Goal: Task Accomplishment & Management: Manage account settings

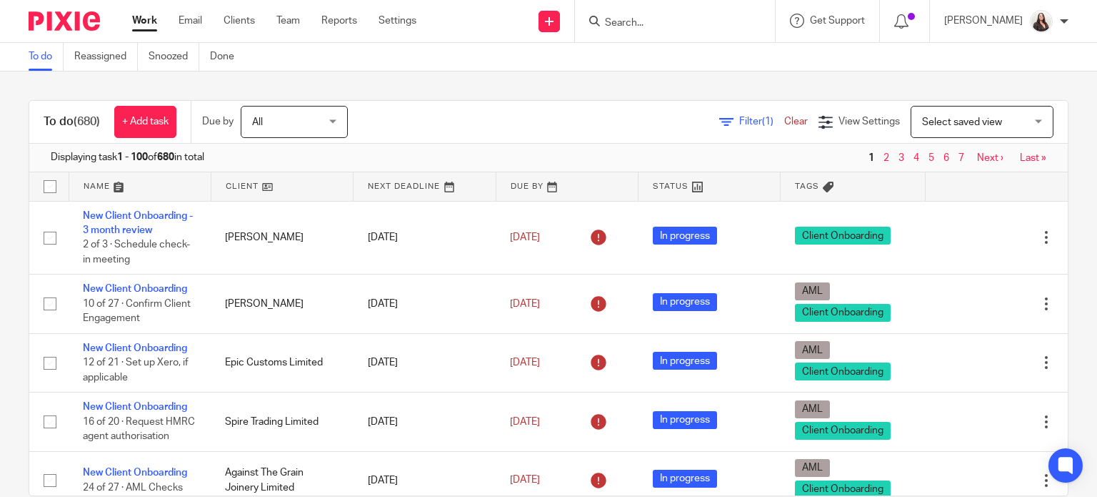
click at [689, 29] on input "Search" at bounding box center [668, 23] width 129 height 13
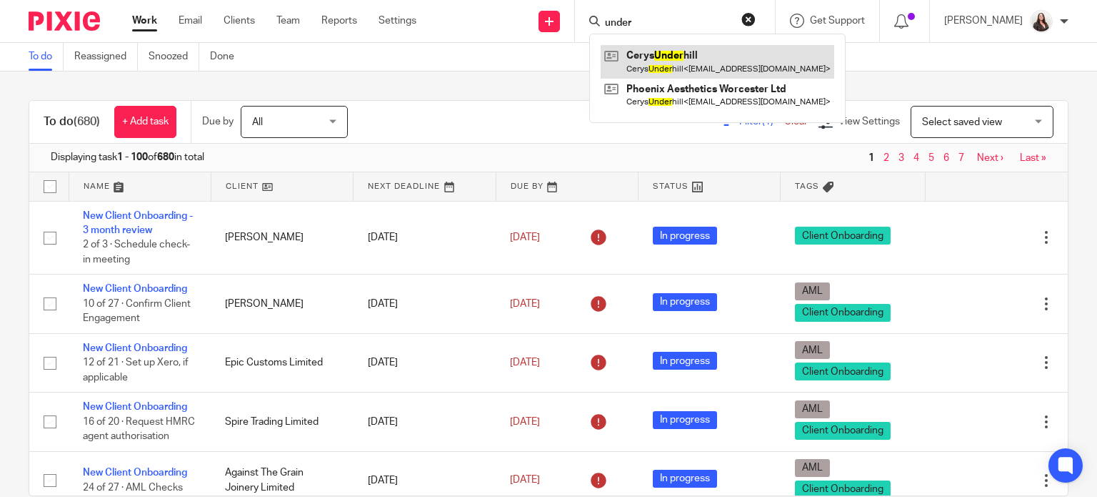
type input "under"
click at [714, 53] on link at bounding box center [718, 61] width 234 height 33
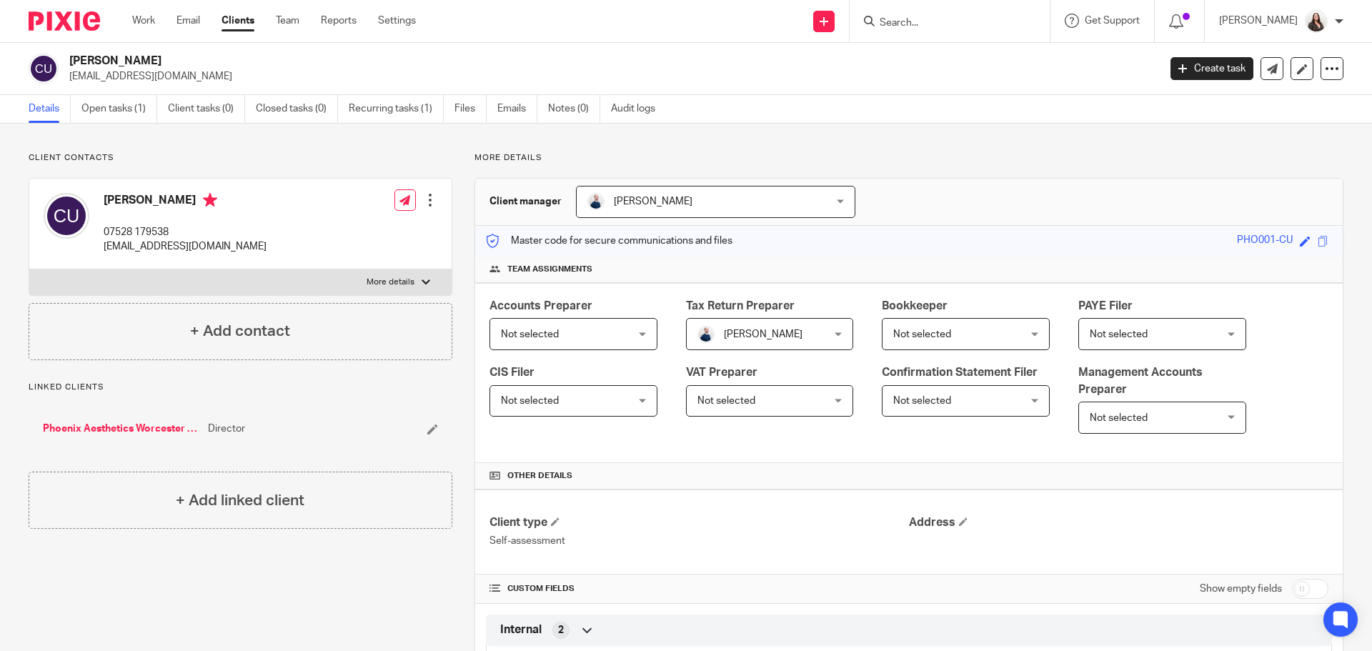
click at [392, 279] on p "More details" at bounding box center [391, 281] width 48 height 11
click at [29, 269] on input "More details" at bounding box center [29, 269] width 1 height 1
checkbox input "true"
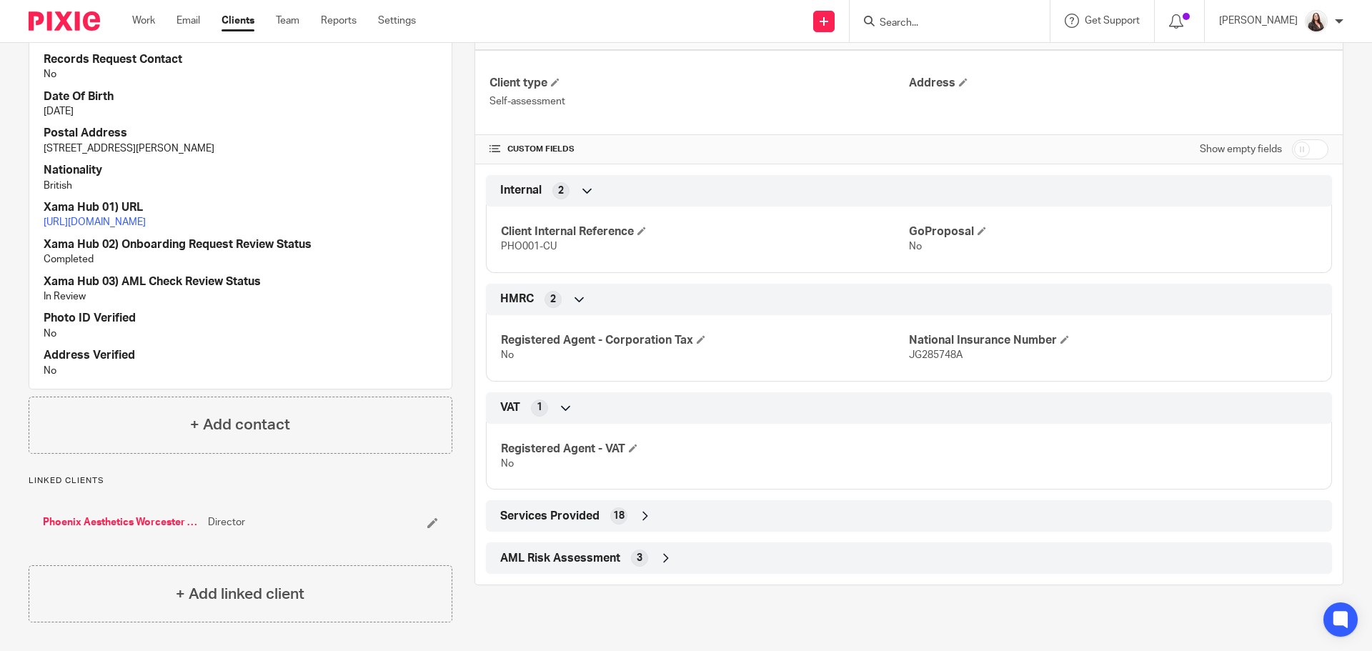
scroll to position [454, 0]
click at [116, 525] on link "Phoenix Aesthetics Worcester Ltd" at bounding box center [122, 522] width 158 height 14
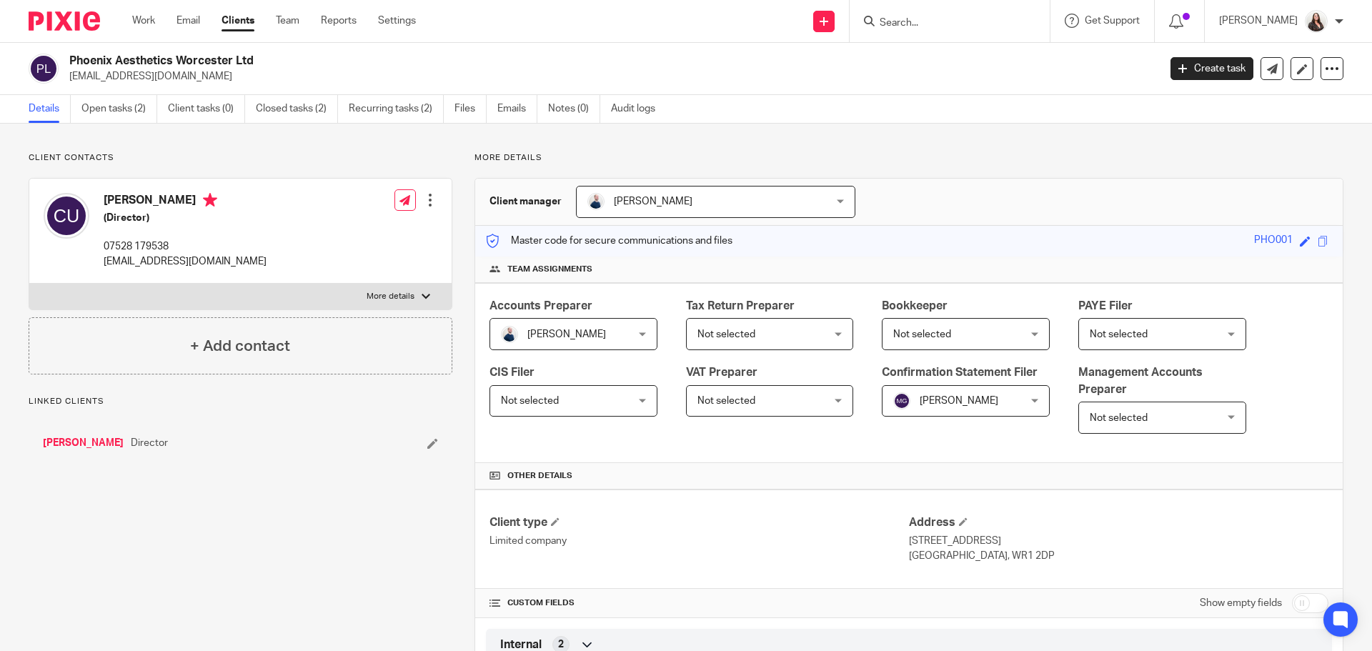
click at [384, 291] on p "More details" at bounding box center [391, 296] width 48 height 11
click at [29, 284] on input "More details" at bounding box center [29, 283] width 1 height 1
checkbox input "true"
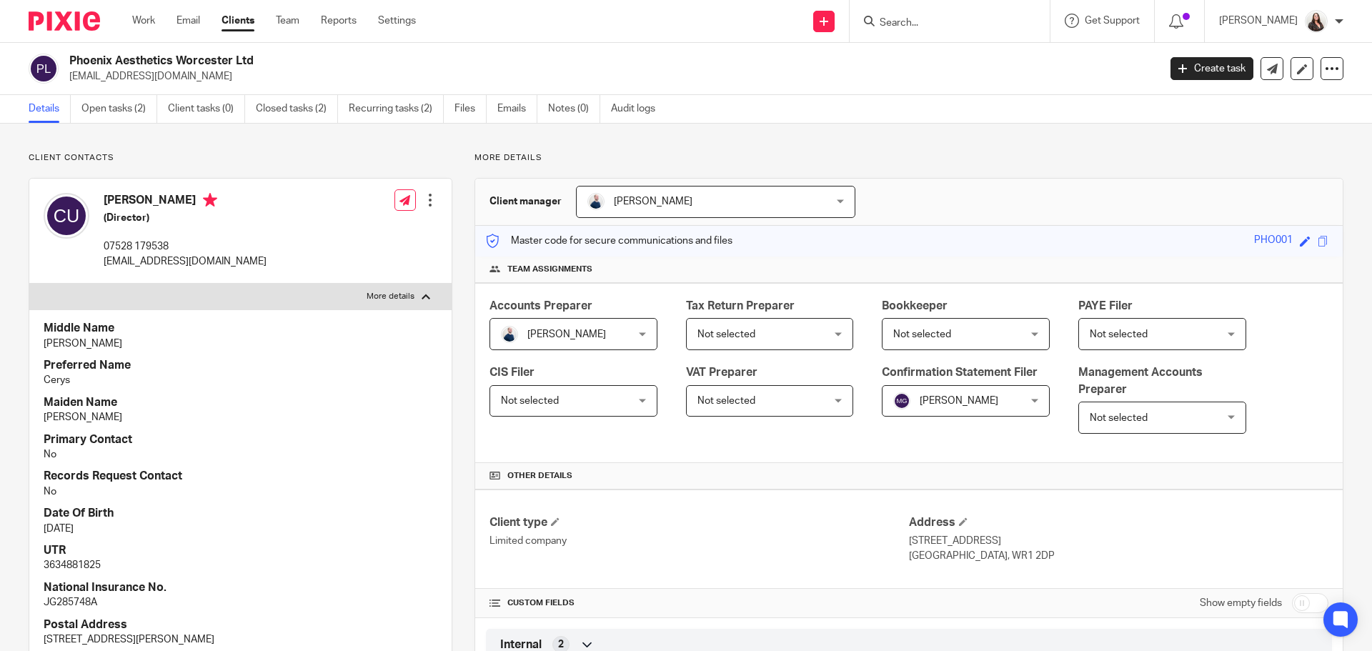
click at [426, 201] on div at bounding box center [430, 200] width 14 height 14
drag, startPoint x: 330, startPoint y: 231, endPoint x: 362, endPoint y: 230, distance: 32.2
click at [331, 231] on link "Edit contact" at bounding box center [362, 231] width 136 height 21
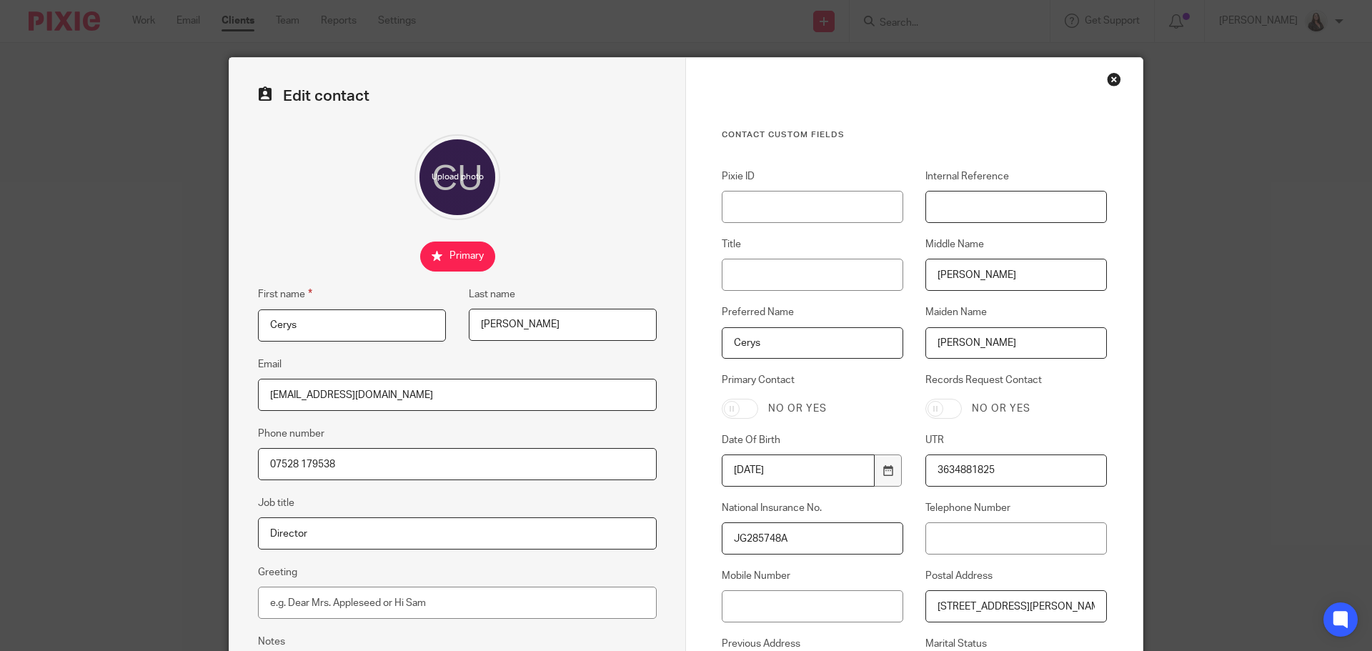
click at [962, 201] on input "Internal Reference" at bounding box center [1015, 207] width 181 height 32
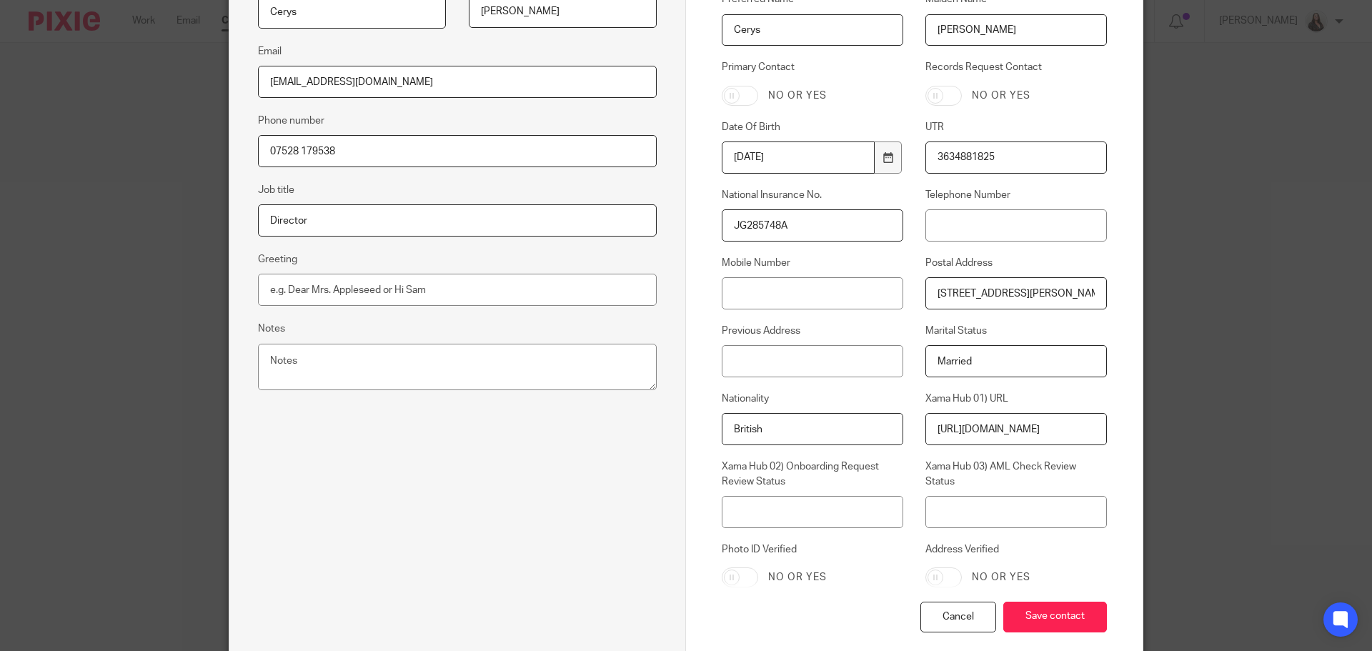
scroll to position [388, 0]
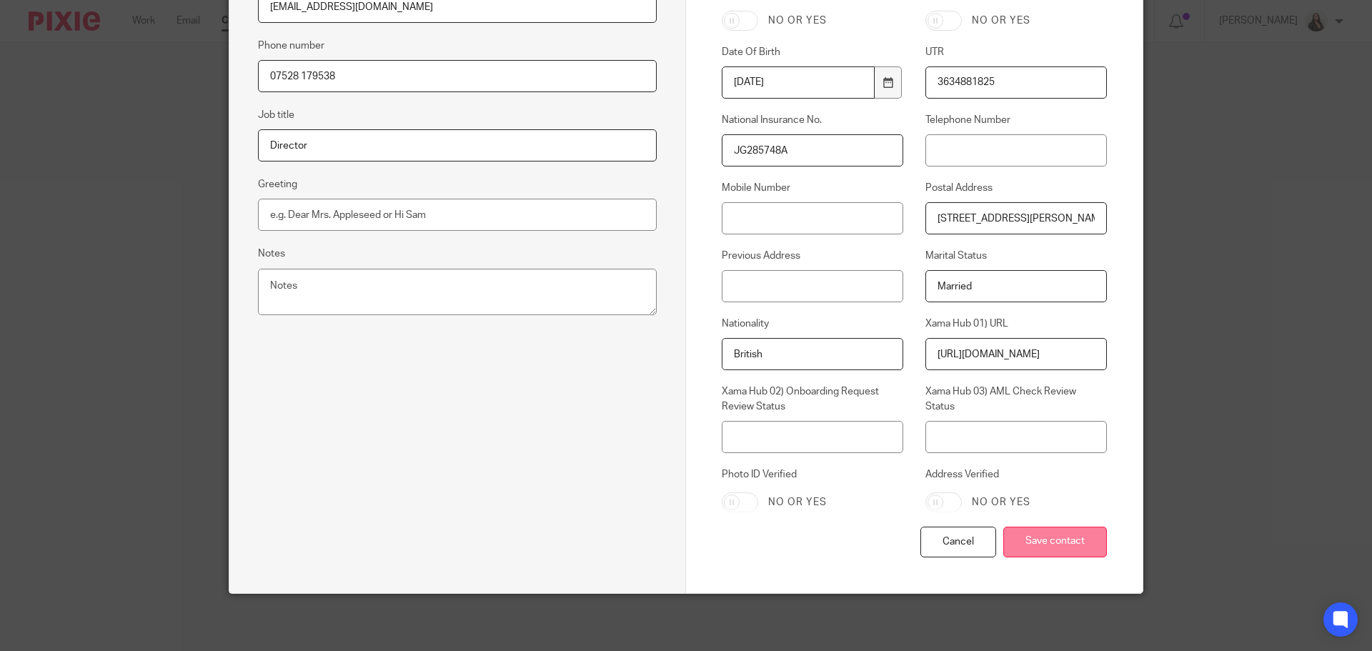
type input "PHO001-CU"
click at [1067, 554] on input "Save contact" at bounding box center [1055, 542] width 104 height 31
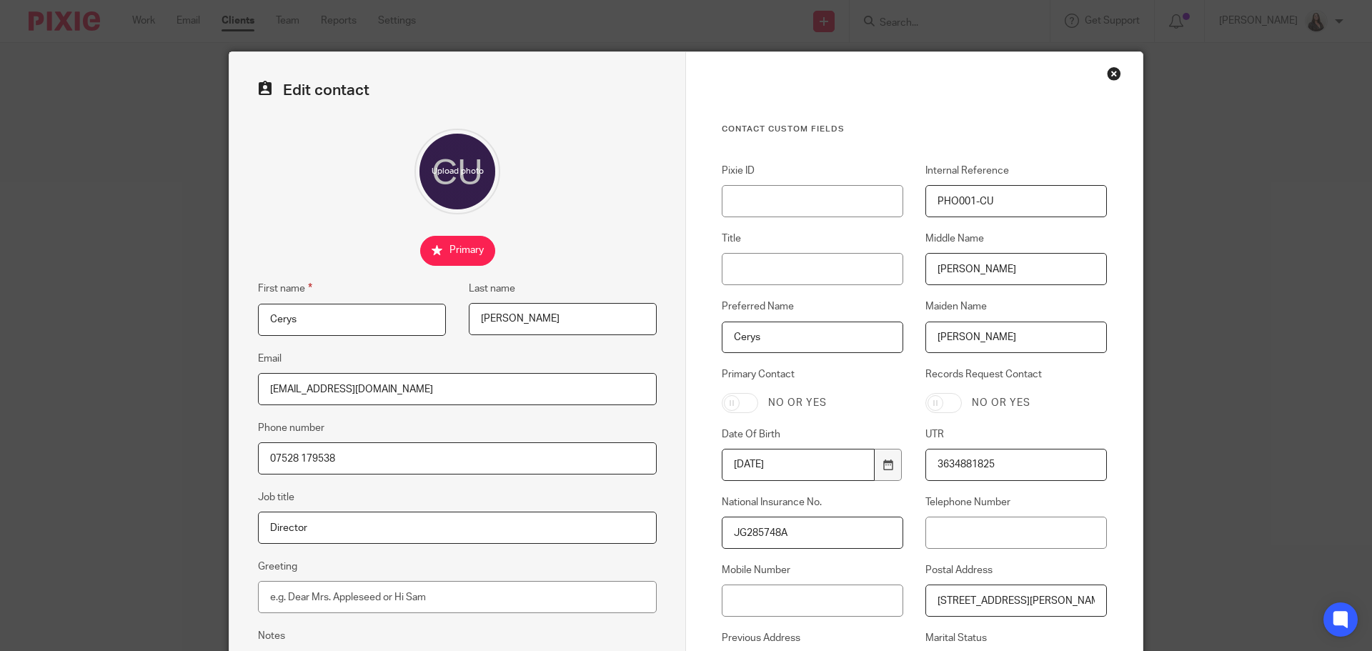
scroll to position [0, 0]
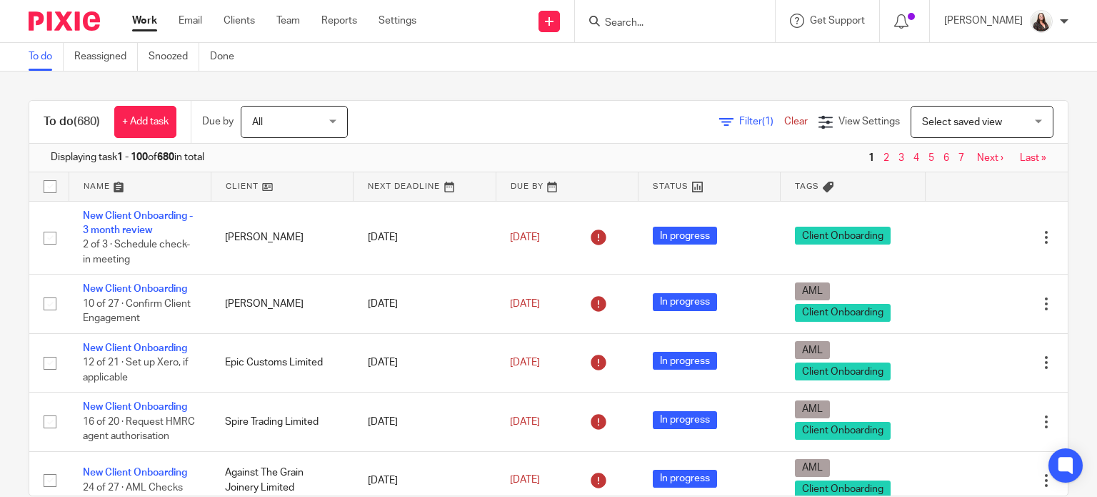
click at [674, 18] on input "Search" at bounding box center [668, 23] width 129 height 13
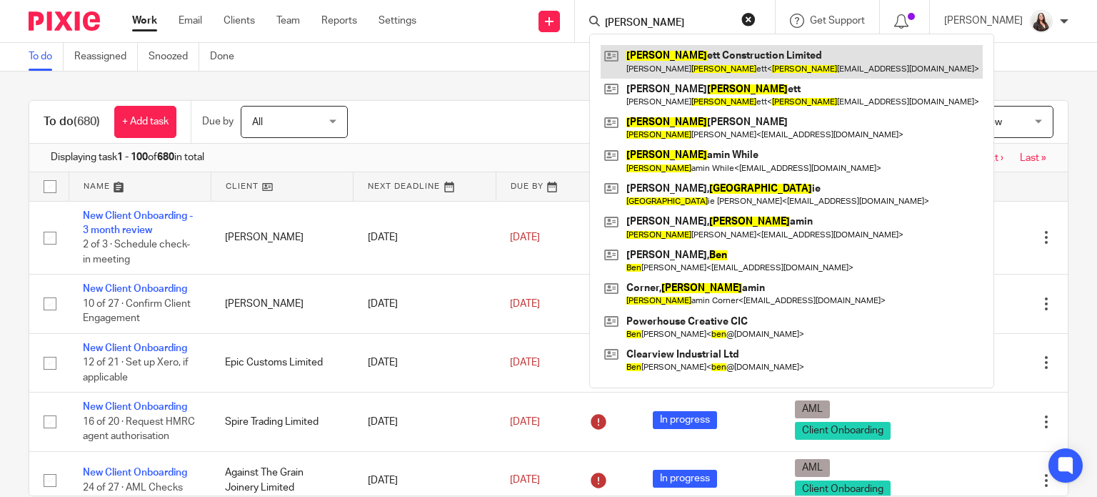
type input "benn"
drag, startPoint x: 685, startPoint y: 59, endPoint x: 697, endPoint y: 53, distance: 13.7
click at [685, 59] on link at bounding box center [792, 61] width 382 height 33
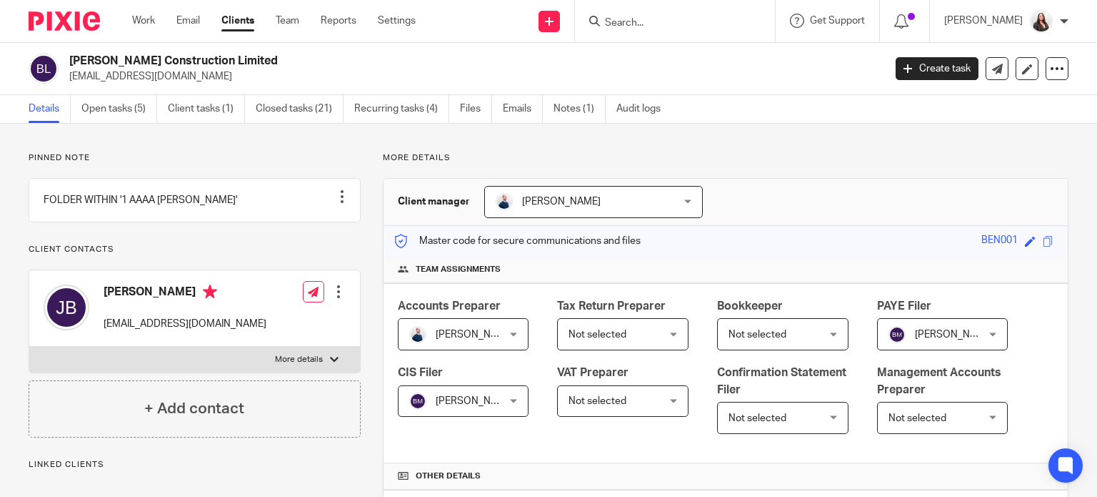
click at [339, 299] on div at bounding box center [338, 291] width 14 height 14
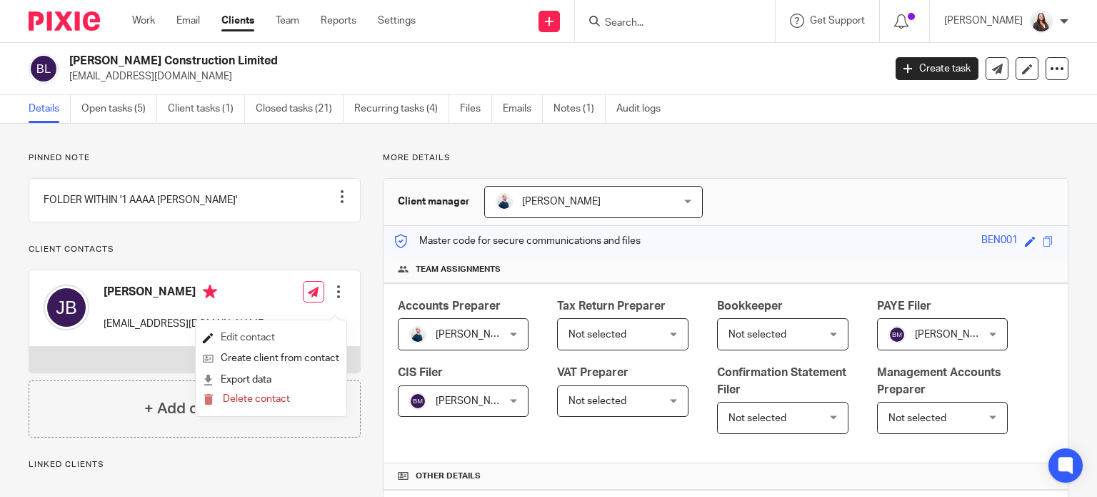
click at [251, 333] on link "Edit contact" at bounding box center [271, 337] width 136 height 21
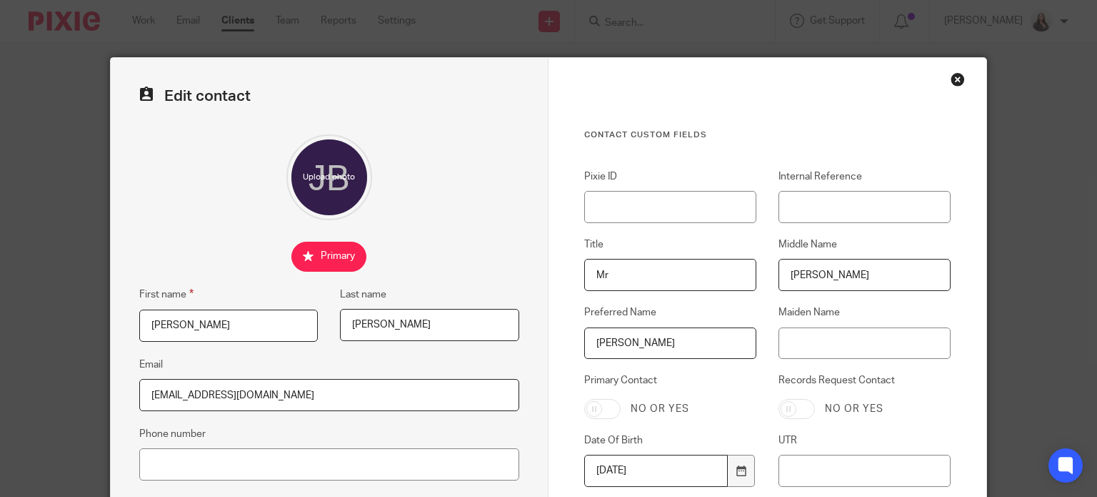
drag, startPoint x: 326, startPoint y: 394, endPoint x: 63, endPoint y: 386, distance: 263.7
click at [63, 386] on div "Edit contact First name James Last name Bennett Email bennettconstruction100@ya…" at bounding box center [548, 248] width 1097 height 497
paste input "Bennettconstruction3@icloud.com"
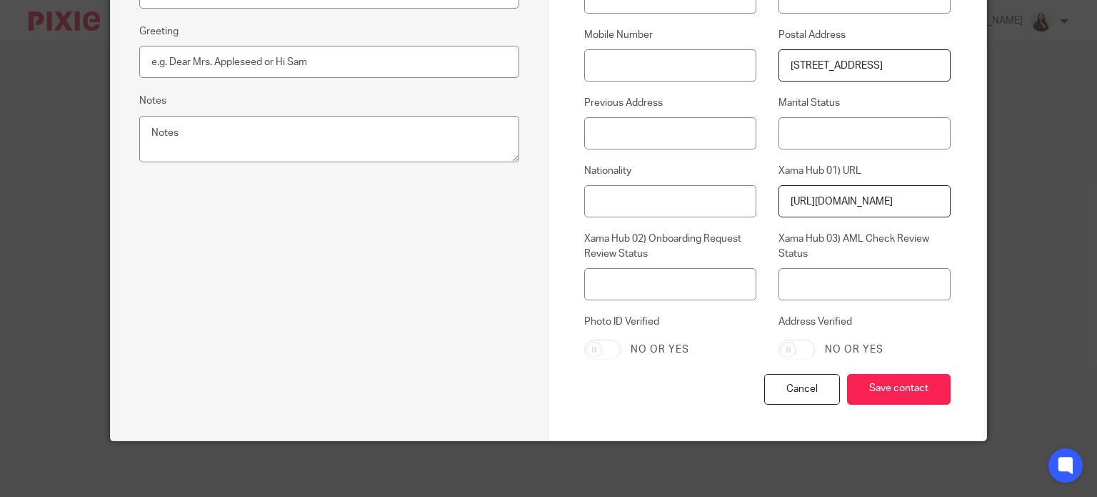
scroll to position [542, 0]
type input "Bennettconstruction3@icloud.com"
click at [897, 392] on input "Save contact" at bounding box center [899, 388] width 104 height 31
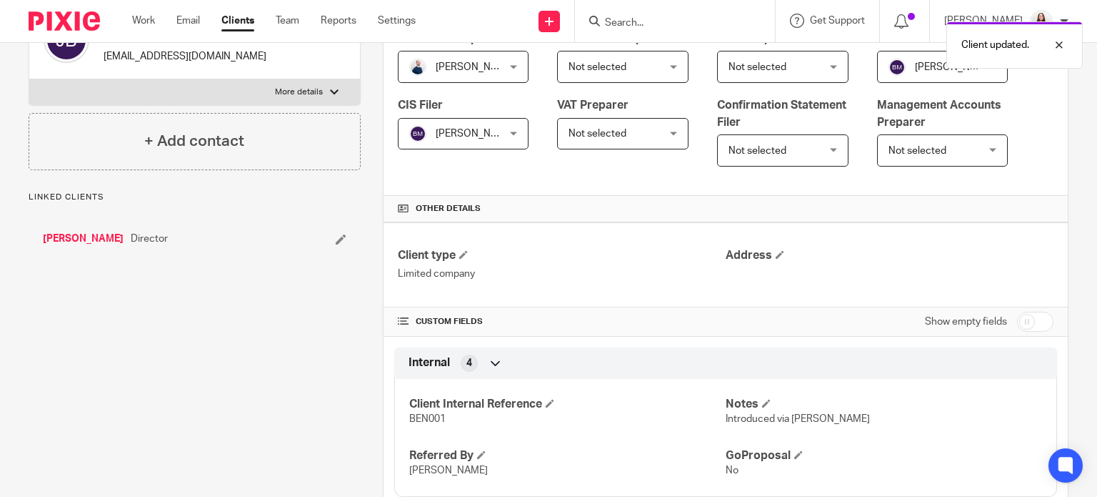
scroll to position [268, 0]
click at [59, 245] on link "[PERSON_NAME]" at bounding box center [83, 238] width 81 height 14
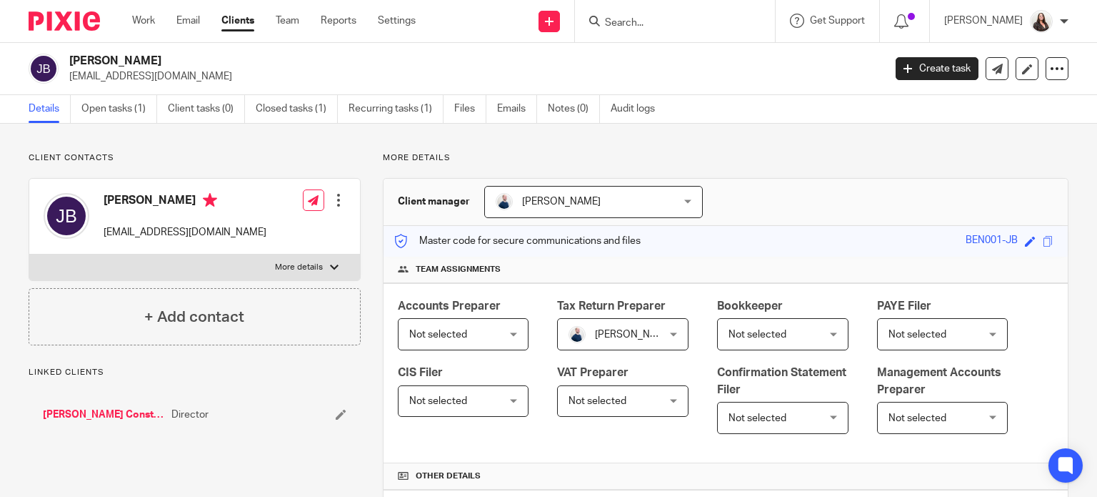
click at [334, 199] on div at bounding box center [338, 200] width 14 height 14
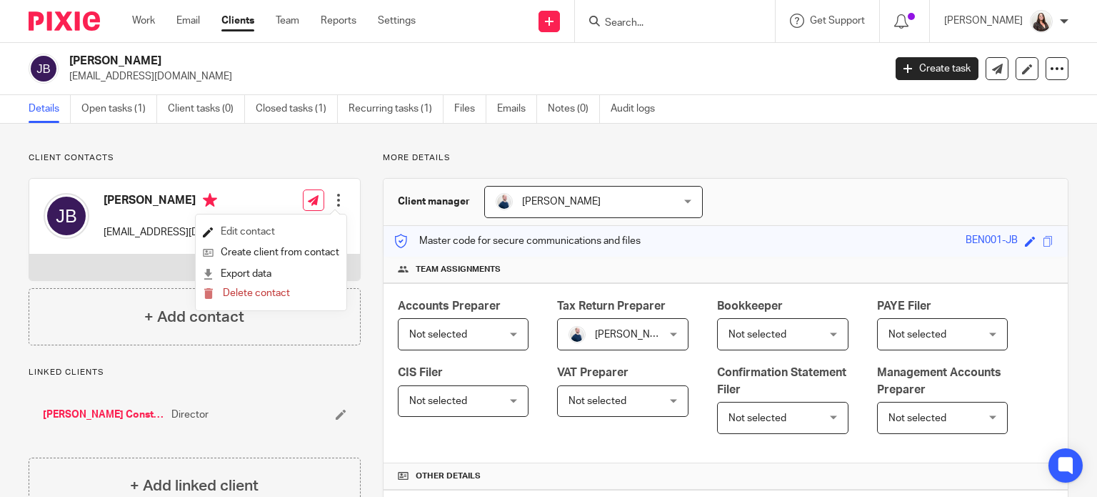
click at [230, 234] on link "Edit contact" at bounding box center [271, 231] width 136 height 21
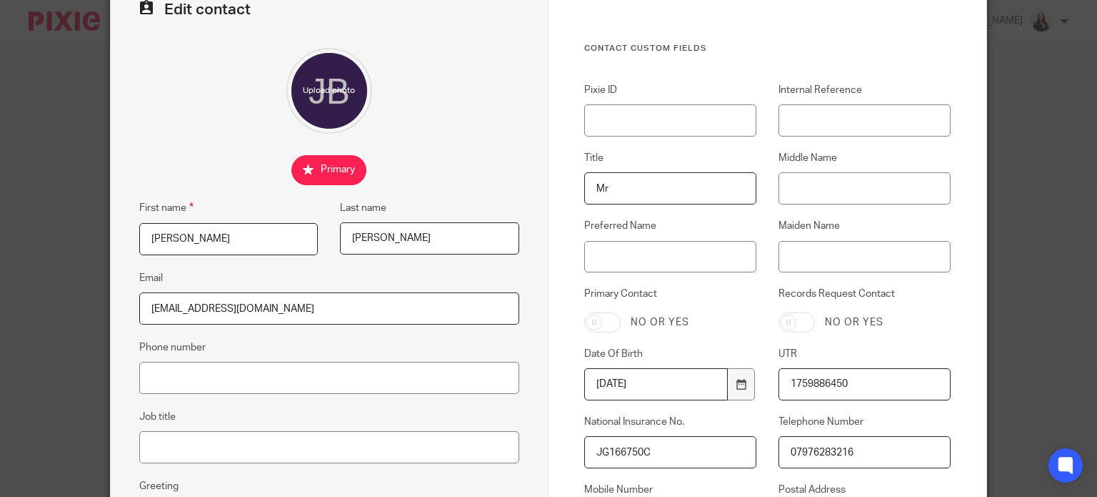
scroll to position [89, 0]
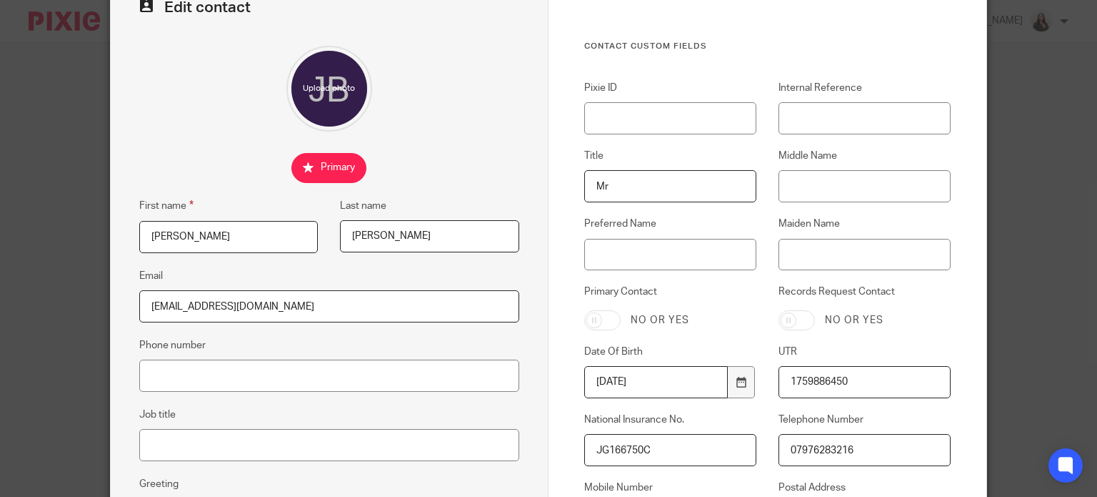
drag, startPoint x: 327, startPoint y: 301, endPoint x: 104, endPoint y: 297, distance: 222.9
click at [111, 297] on div "Edit contact First name [PERSON_NAME] name [PERSON_NAME] Email [EMAIL_ADDRESS][…" at bounding box center [330, 430] width 438 height 923
paste input "[EMAIL_ADDRESS][DOMAIN_NAME]"
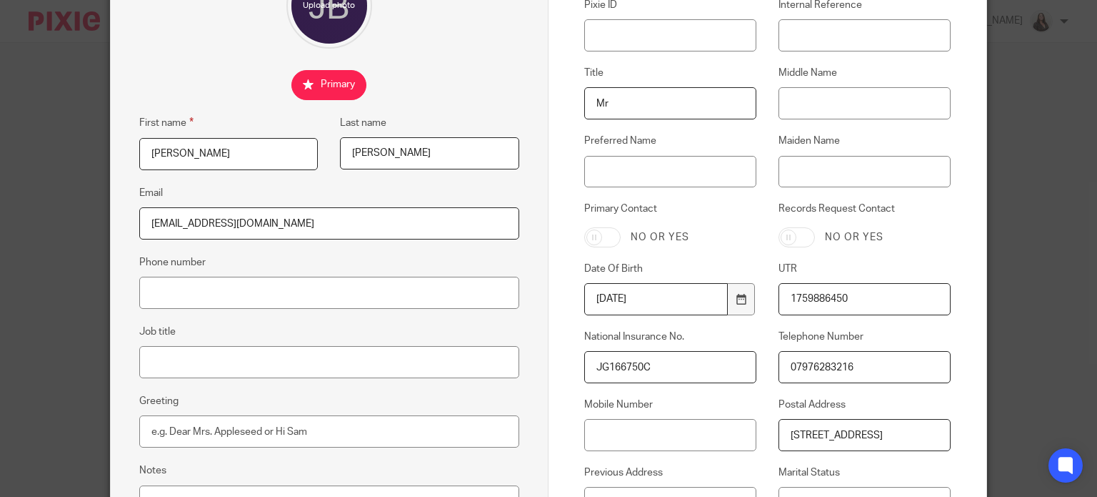
scroll to position [214, 0]
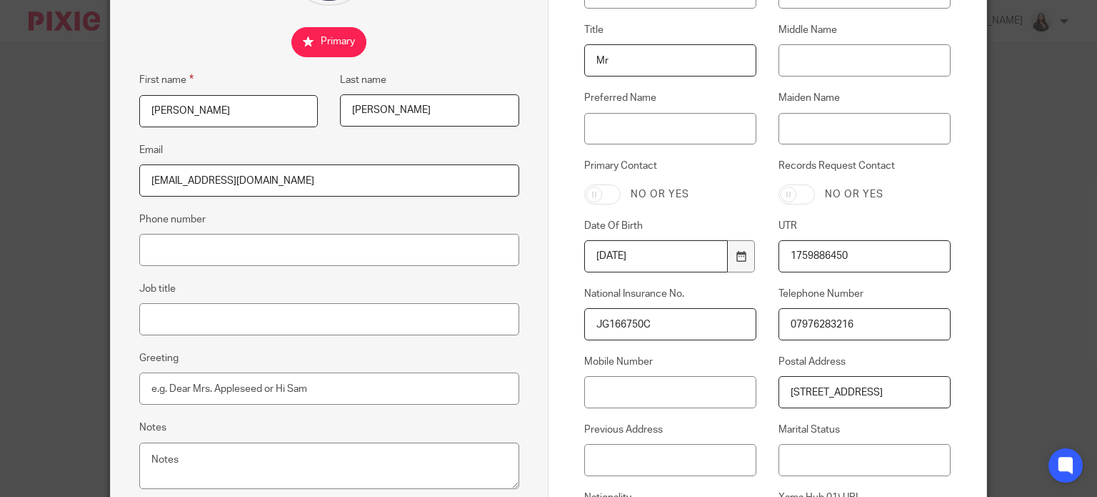
click at [151, 177] on input "[EMAIL_ADDRESS][DOMAIN_NAME]" at bounding box center [329, 180] width 380 height 32
drag, startPoint x: 315, startPoint y: 176, endPoint x: 76, endPoint y: 165, distance: 238.9
click at [76, 165] on div "Edit contact First name [PERSON_NAME] name [PERSON_NAME] Email [EMAIL_ADDRESS][…" at bounding box center [548, 248] width 1097 height 497
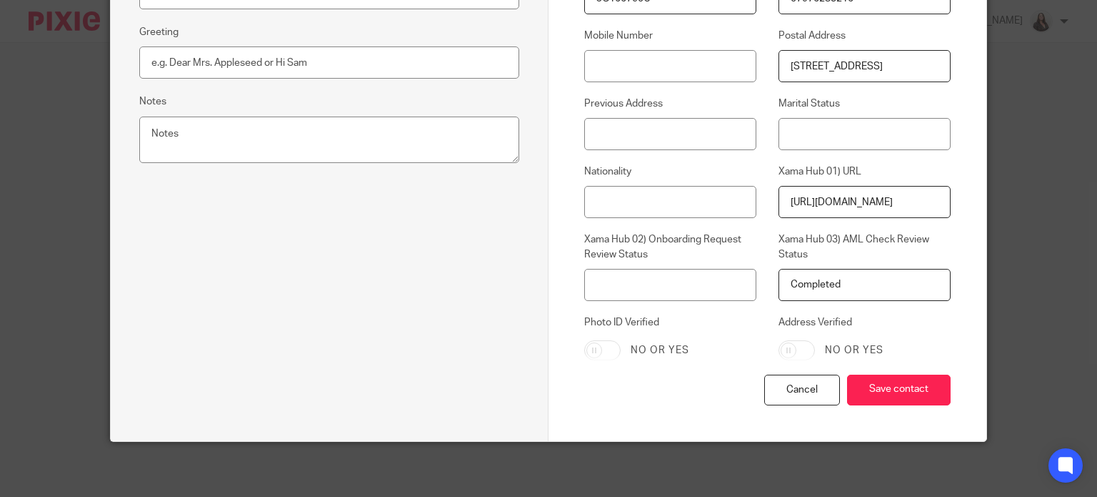
scroll to position [542, 0]
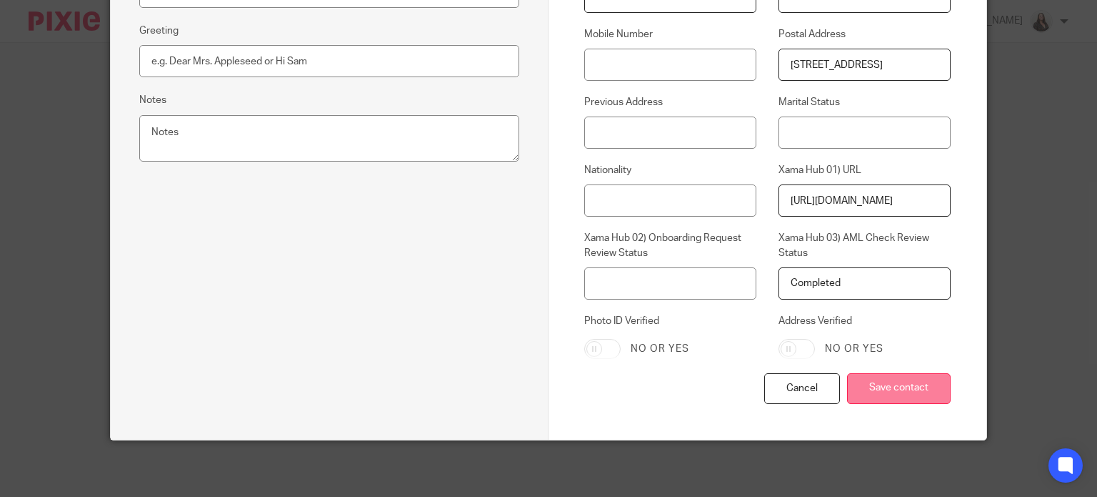
type input "[EMAIL_ADDRESS][DOMAIN_NAME]"
click at [914, 394] on input "Save contact" at bounding box center [899, 388] width 104 height 31
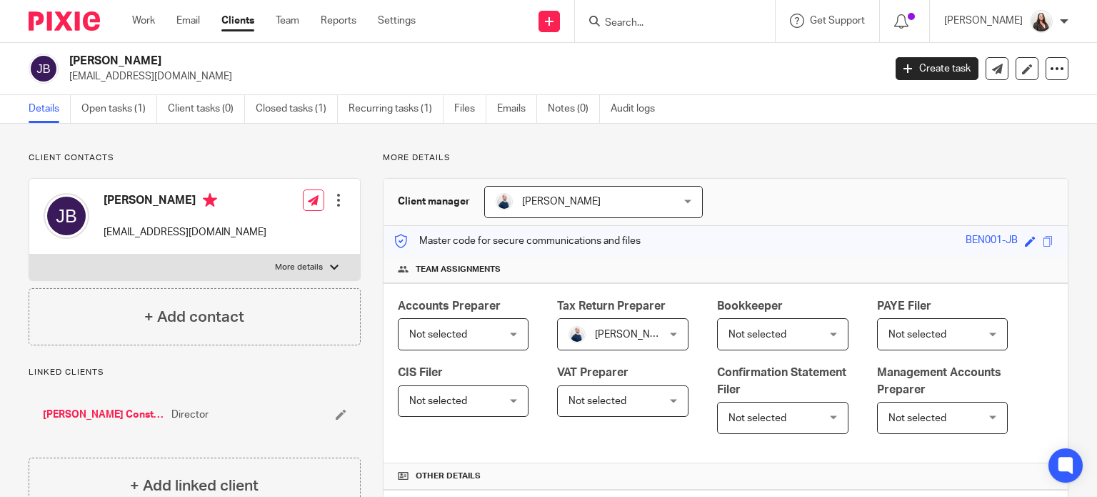
click at [656, 26] on input "Search" at bounding box center [668, 23] width 129 height 13
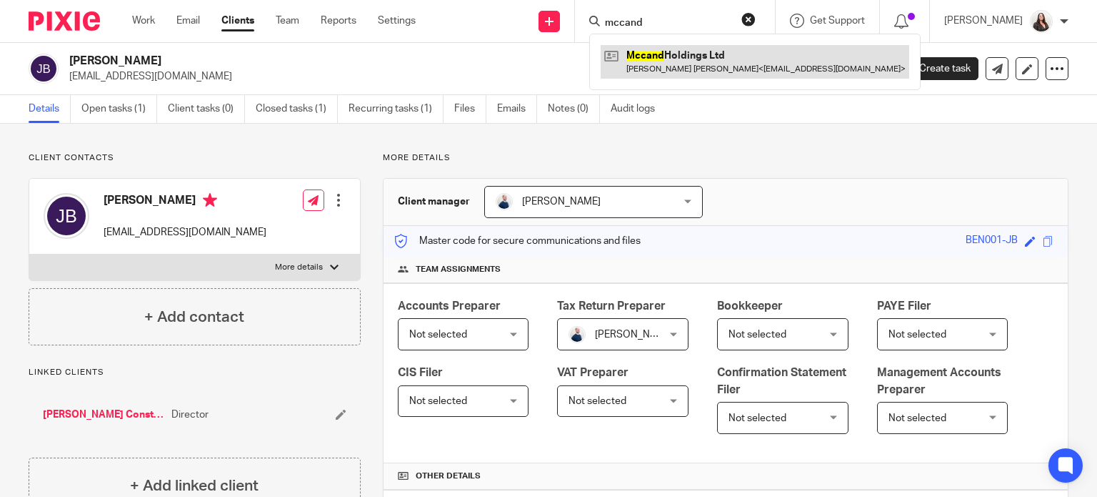
type input "mccand"
click at [757, 69] on link at bounding box center [755, 61] width 309 height 33
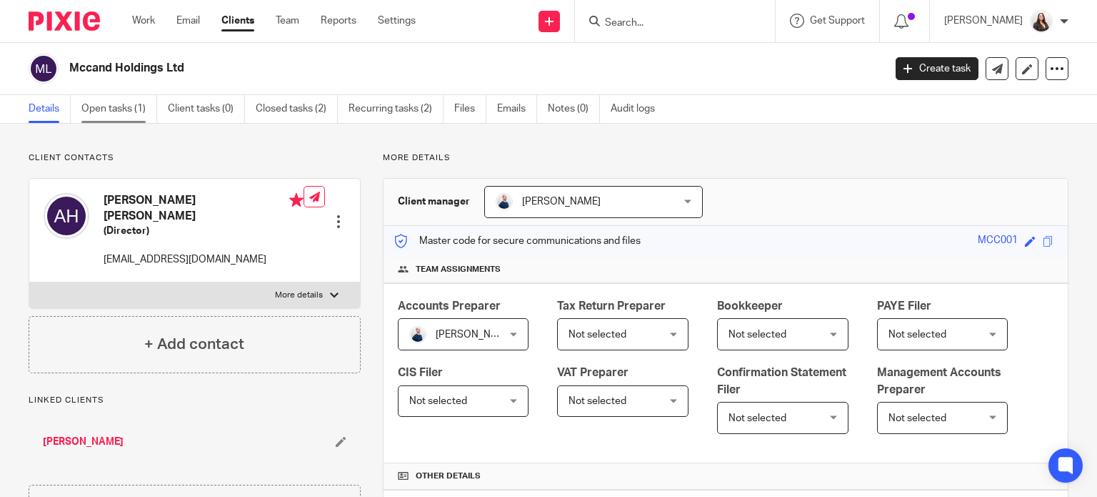
click at [135, 111] on link "Open tasks (1)" at bounding box center [119, 109] width 76 height 28
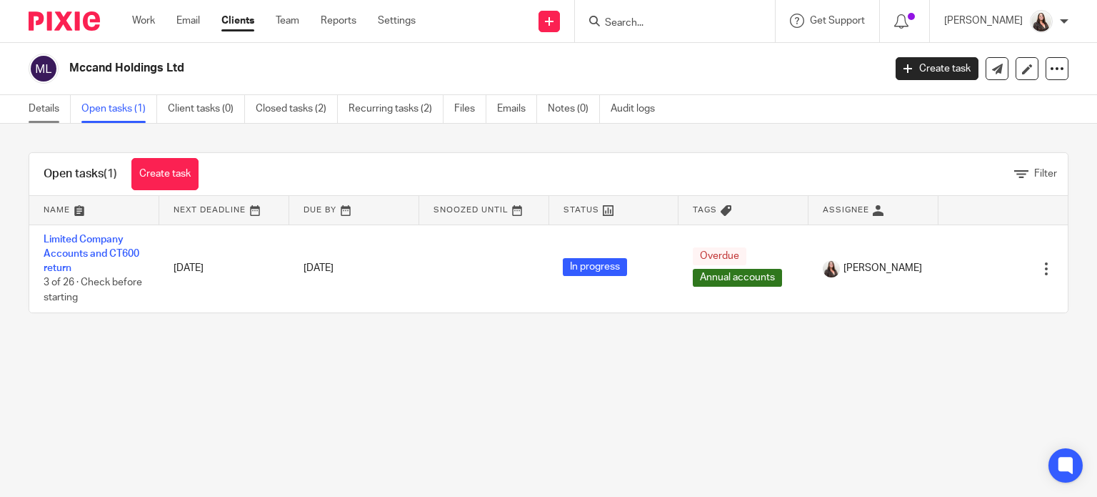
click at [36, 109] on link "Details" at bounding box center [50, 109] width 42 height 28
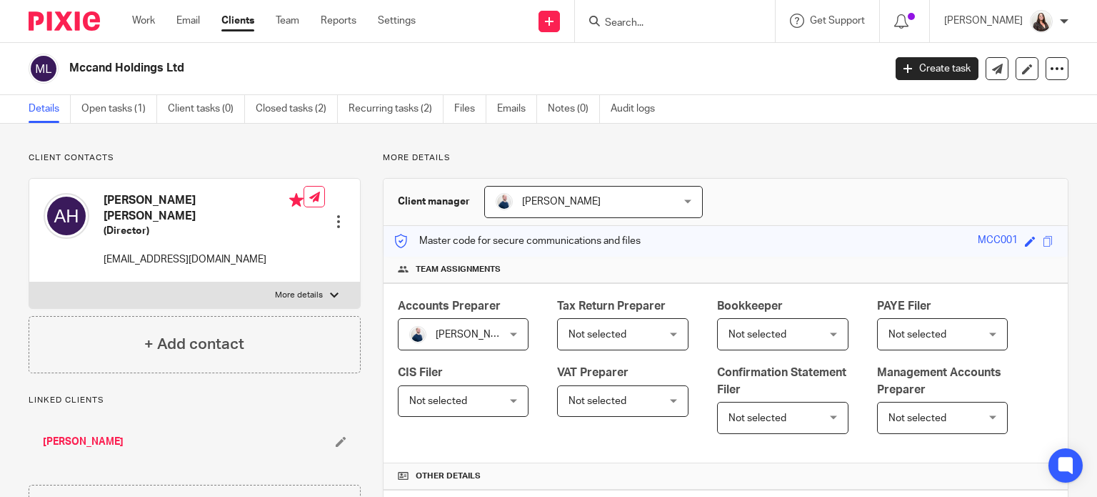
click at [654, 24] on input "Search" at bounding box center [668, 23] width 129 height 13
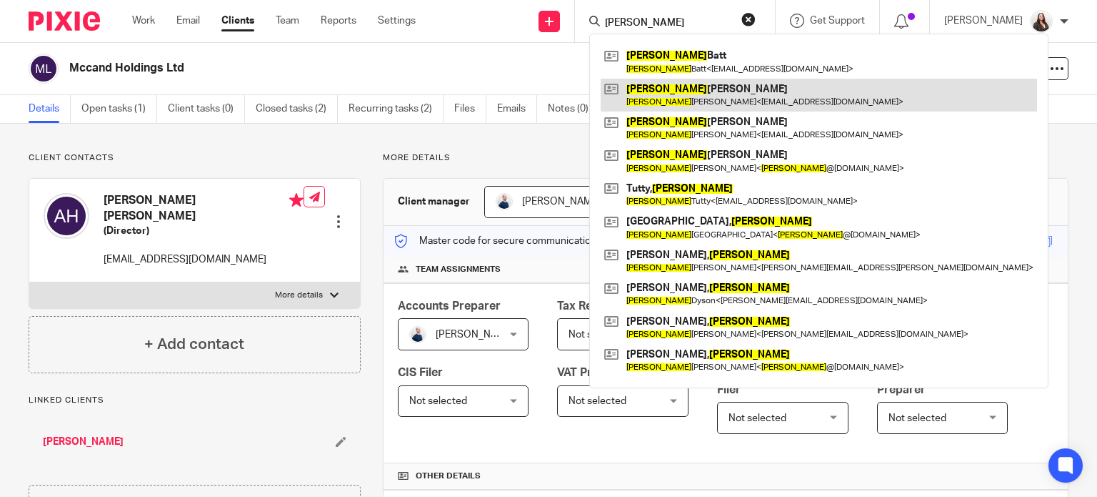
type input "james"
click at [762, 96] on link at bounding box center [819, 95] width 437 height 33
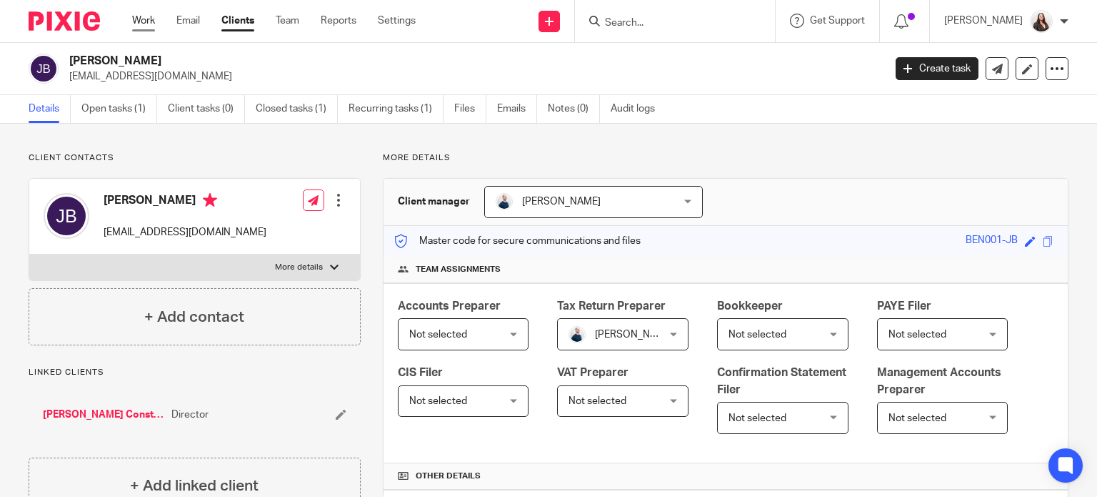
click at [146, 16] on link "Work" at bounding box center [143, 21] width 23 height 14
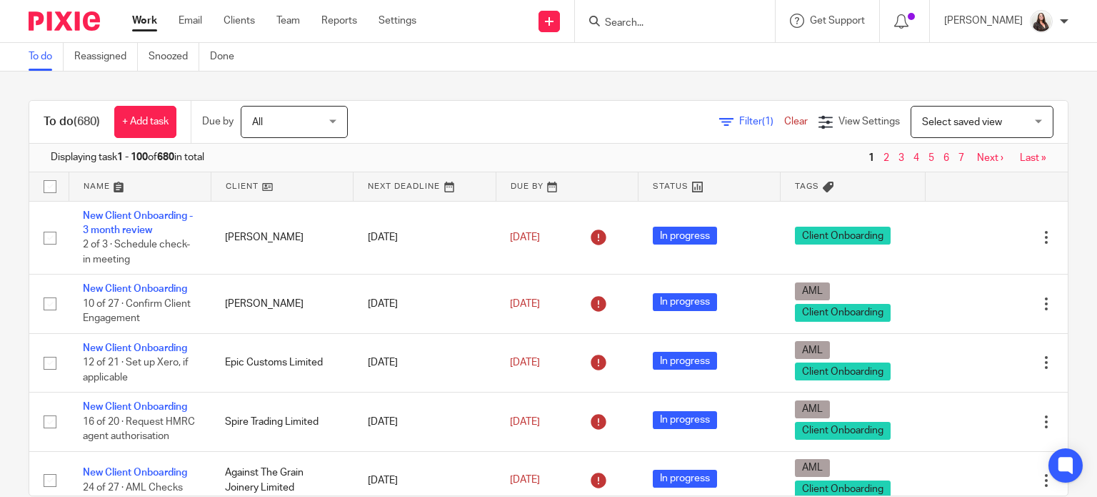
click at [762, 126] on span "(1)" at bounding box center [767, 121] width 11 height 10
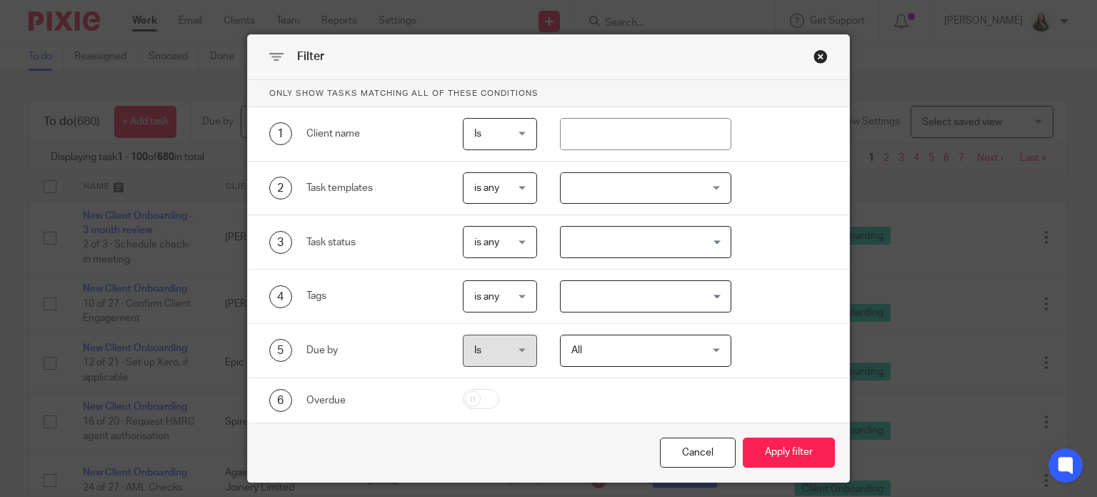
scroll to position [36, 0]
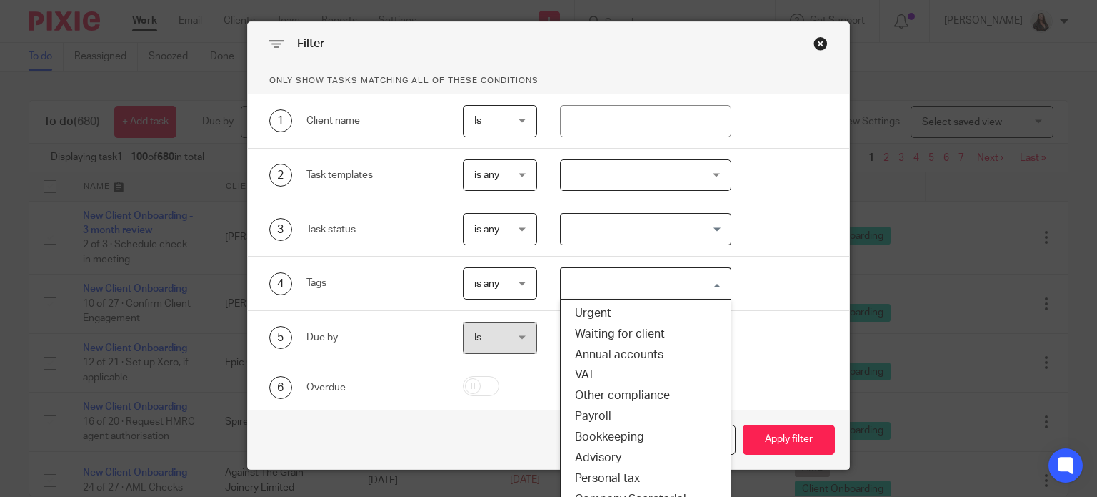
click at [606, 296] on div "Loading..." at bounding box center [645, 283] width 171 height 32
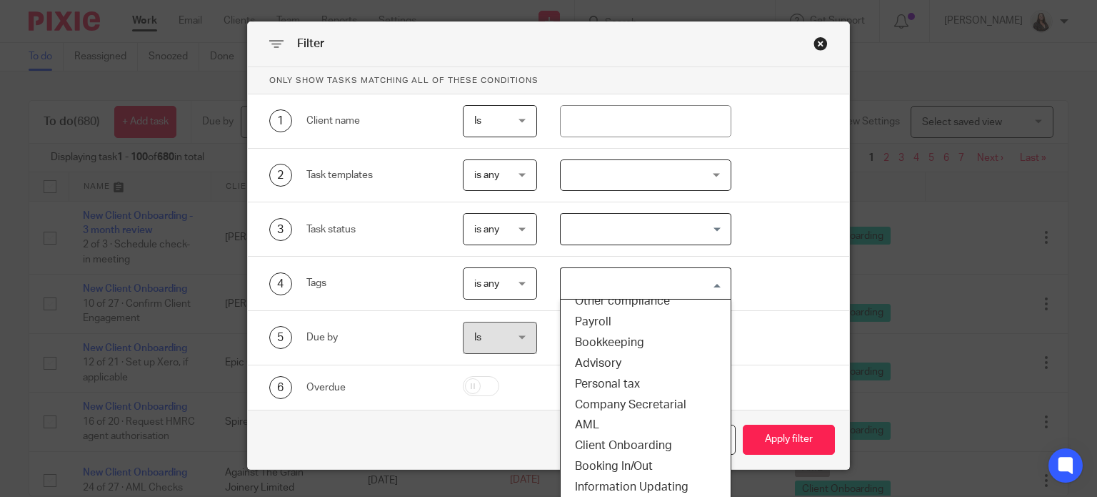
scroll to position [109, 0]
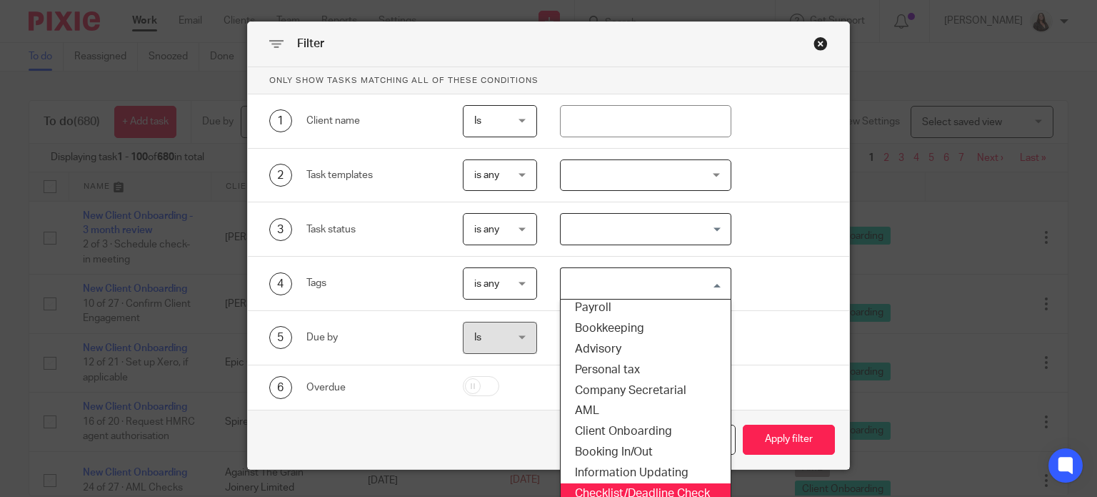
click at [622, 485] on li "Checklist/Deadline Check" at bounding box center [646, 493] width 170 height 21
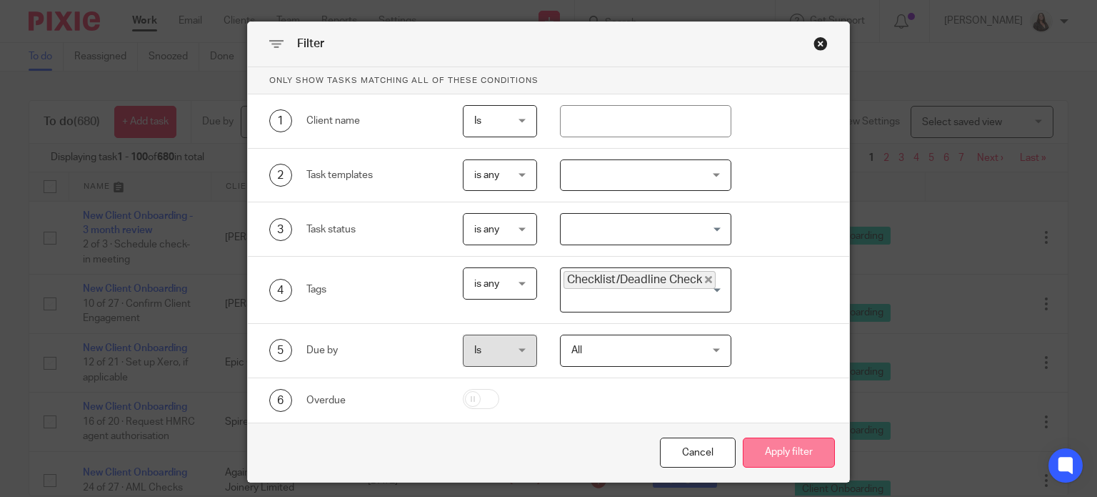
click at [799, 447] on button "Apply filter" at bounding box center [789, 452] width 92 height 31
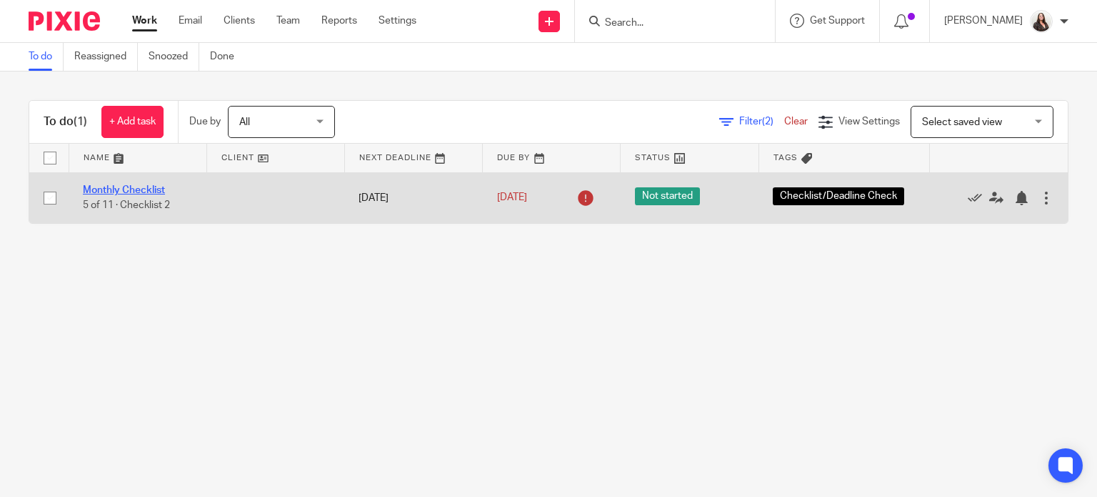
click at [114, 189] on link "Monthly Checklist" at bounding box center [124, 190] width 82 height 10
